Goal: Task Accomplishment & Management: Complete application form

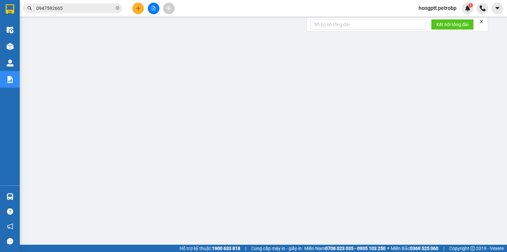
click at [134, 8] on button at bounding box center [138, 9] width 12 height 12
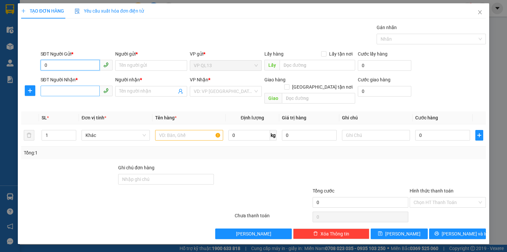
type input "0"
click at [71, 90] on input "SĐT Người Nhận *" at bounding box center [70, 90] width 59 height 11
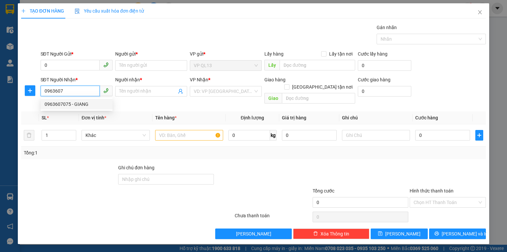
click at [90, 106] on div "0963607075 - GIANG" at bounding box center [77, 103] width 64 height 7
type input "0963607075"
type input "GIANG"
type input "30.000"
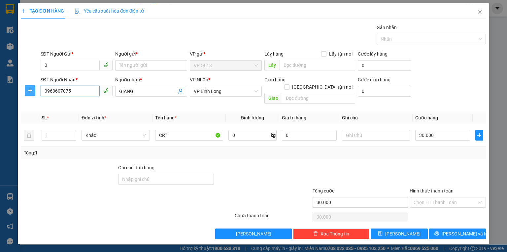
type input "0963607075"
click at [31, 87] on button "button" at bounding box center [30, 90] width 11 height 11
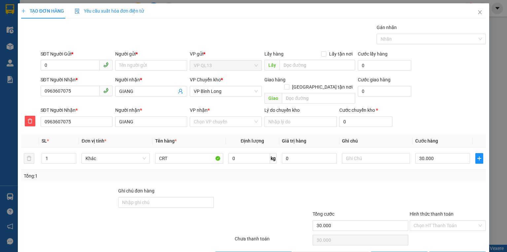
click at [234, 96] on div "VP Chuyển kho * VP Bình Long" at bounding box center [226, 87] width 72 height 23
click at [235, 92] on span "VP Bình Long" at bounding box center [226, 91] width 64 height 10
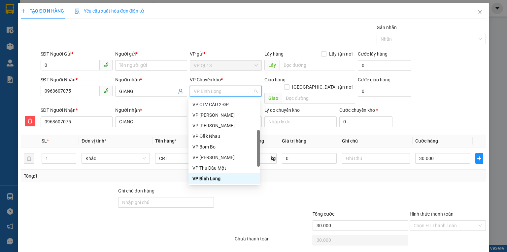
scroll to position [158, 0]
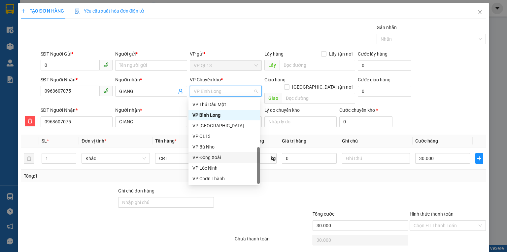
click at [217, 154] on div "VP Đồng Xoài" at bounding box center [223, 156] width 63 height 7
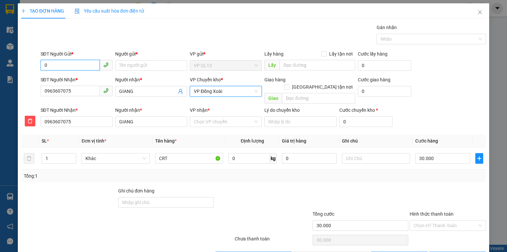
click at [55, 68] on input "0" at bounding box center [70, 65] width 59 height 11
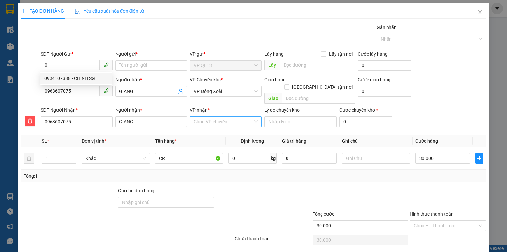
click at [207, 117] on input "VP nhận *" at bounding box center [223, 122] width 59 height 10
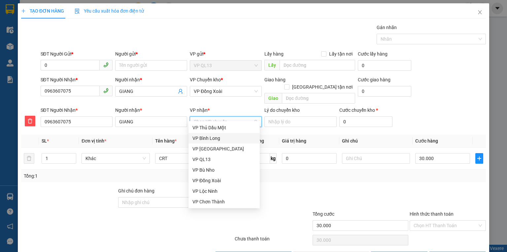
click at [219, 141] on div "VP Bình Long" at bounding box center [223, 137] width 63 height 7
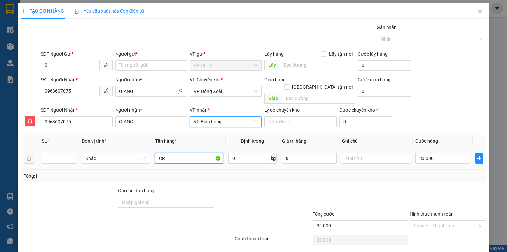
click at [183, 153] on input "CRT" at bounding box center [189, 158] width 68 height 11
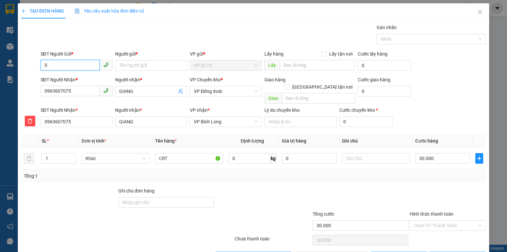
click at [86, 61] on input "0" at bounding box center [70, 65] width 59 height 11
click at [58, 78] on div "0934107388 - CHINH SG" at bounding box center [75, 78] width 63 height 7
type input "0934107388"
type input "CHINH SG"
type input "0934107388"
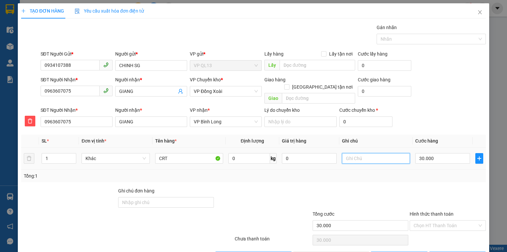
click at [359, 153] on input "text" at bounding box center [376, 158] width 68 height 11
type input "KHÁCH ĐỒNG Ý MAI ĐI CHUYẾN 9H"
click at [459, 251] on span "[PERSON_NAME] và In" at bounding box center [465, 256] width 46 height 7
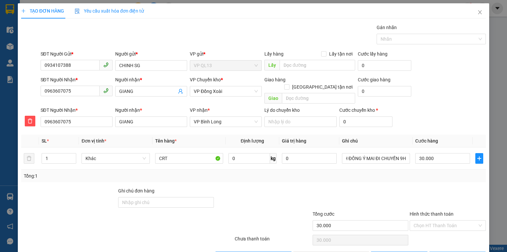
scroll to position [0, 0]
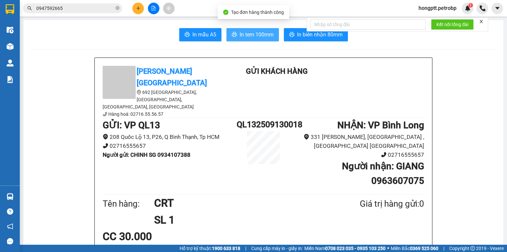
click at [246, 33] on span "In tem 100mm" at bounding box center [257, 34] width 34 height 8
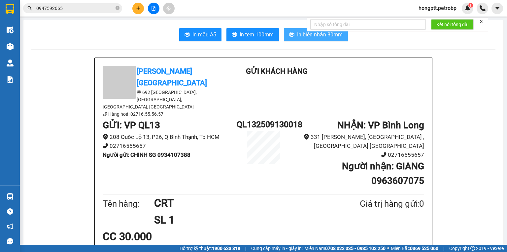
click at [293, 36] on button "In biên nhận 80mm" at bounding box center [316, 34] width 64 height 13
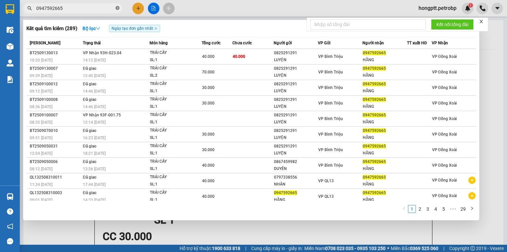
click at [118, 8] on icon "close-circle" at bounding box center [118, 8] width 4 height 4
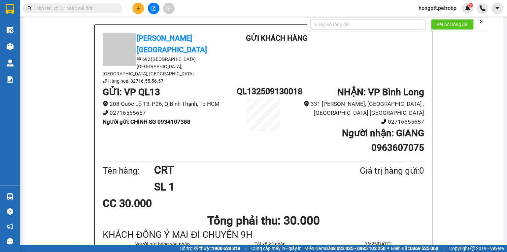
scroll to position [132, 0]
